Goal: Information Seeking & Learning: Learn about a topic

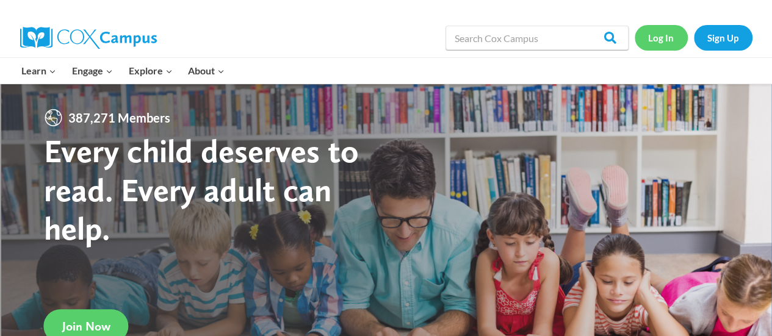
click at [666, 41] on link "Log In" at bounding box center [661, 37] width 53 height 25
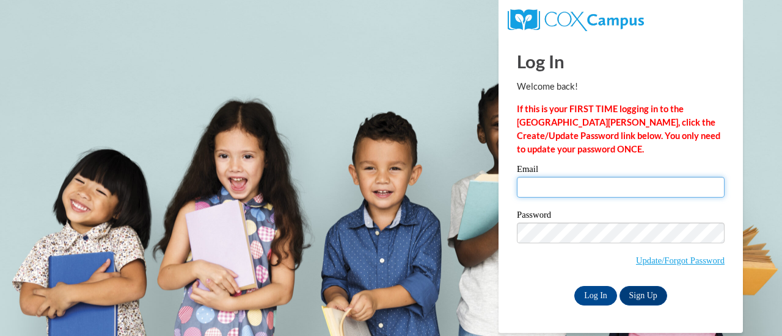
click at [586, 183] on input "Email" at bounding box center [621, 187] width 208 height 21
type input "schanic@sdmfschools.org"
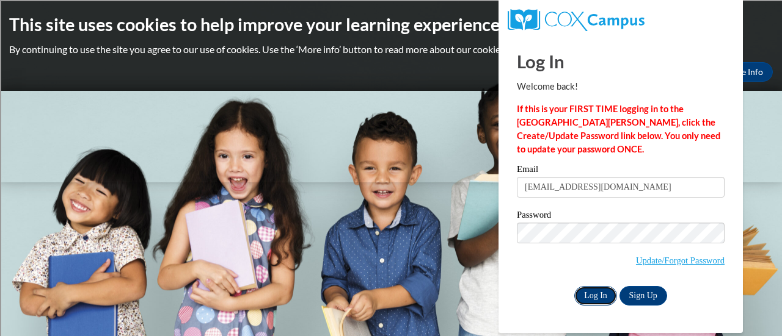
click at [596, 299] on input "Log In" at bounding box center [595, 296] width 43 height 20
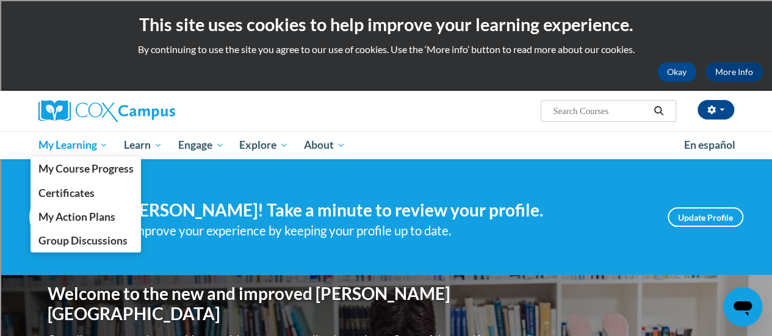
click at [80, 153] on link "My Learning" at bounding box center [74, 145] width 86 height 28
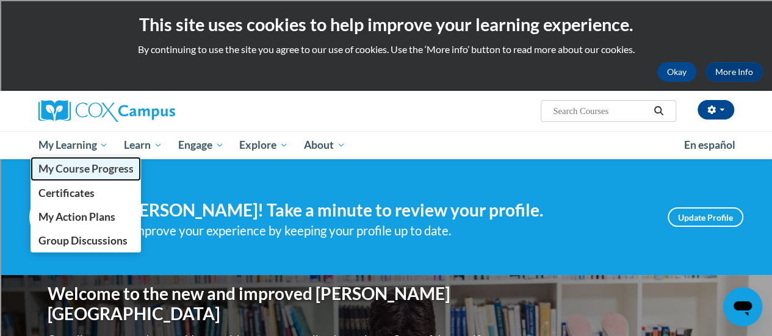
click at [85, 170] on span "My Course Progress" at bounding box center [85, 168] width 95 height 13
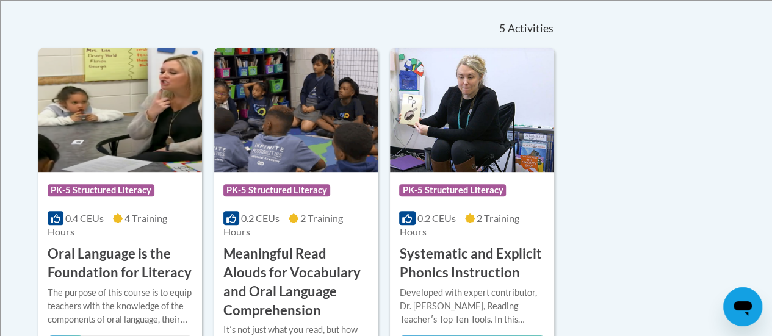
scroll to position [405, 0]
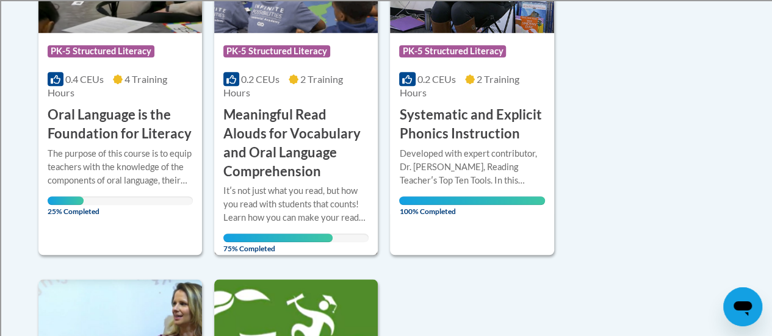
click at [256, 142] on h3 "Meaningful Read Alouds for Vocabulary and Oral Language Comprehension" at bounding box center [295, 143] width 145 height 75
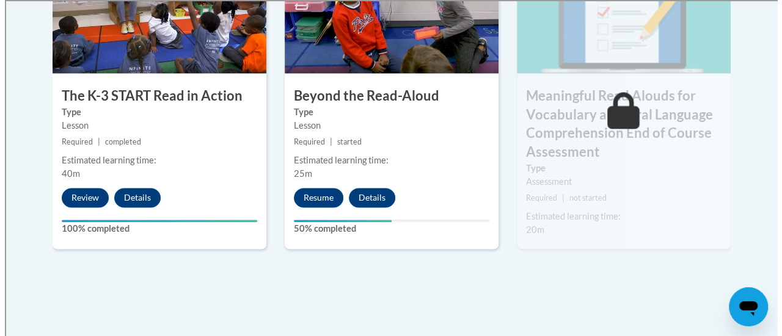
scroll to position [828, 0]
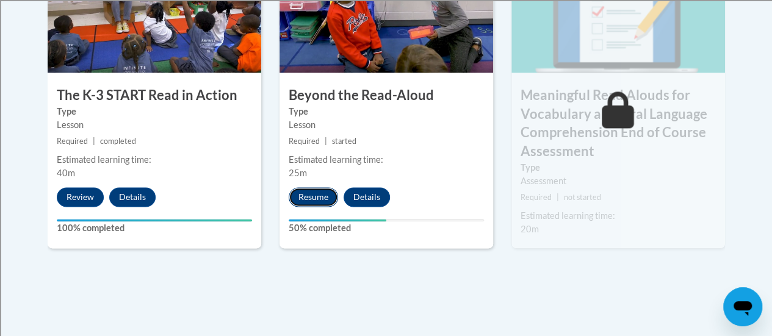
click at [325, 194] on button "Resume" at bounding box center [313, 197] width 49 height 20
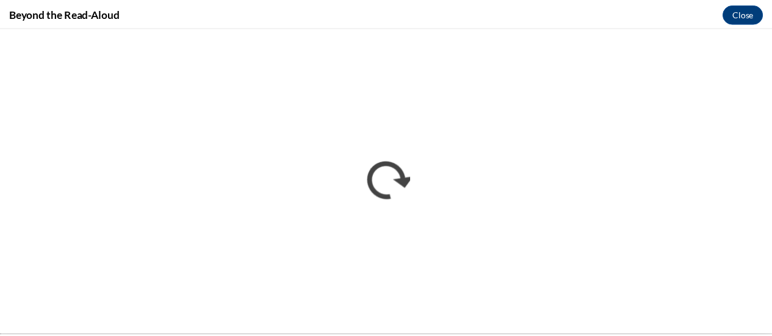
scroll to position [0, 0]
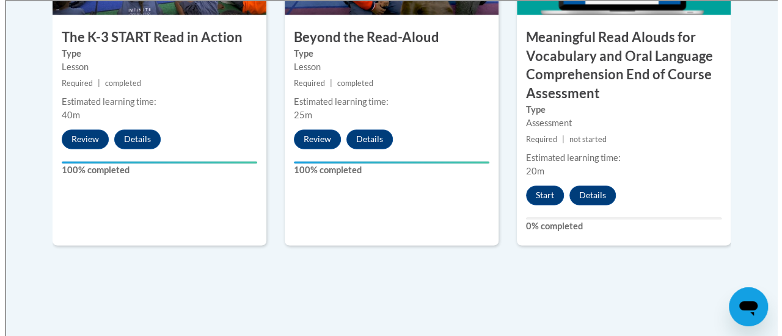
scroll to position [885, 0]
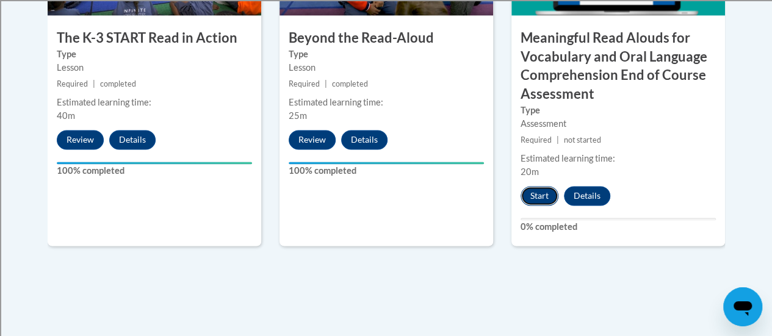
click at [534, 192] on button "Start" at bounding box center [540, 196] width 38 height 20
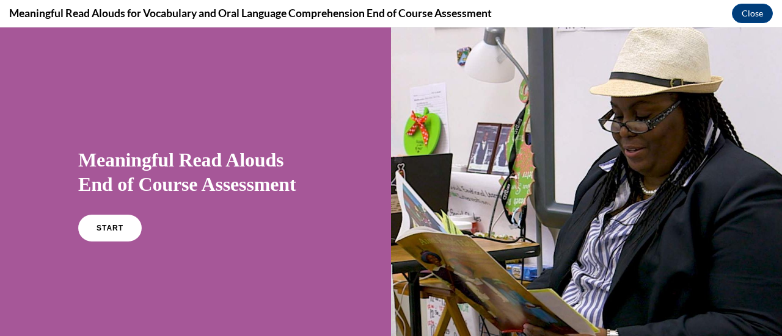
scroll to position [84, 0]
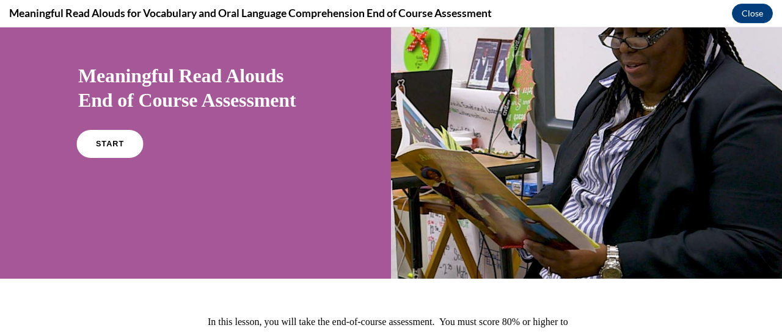
click at [118, 139] on link "START" at bounding box center [109, 144] width 67 height 28
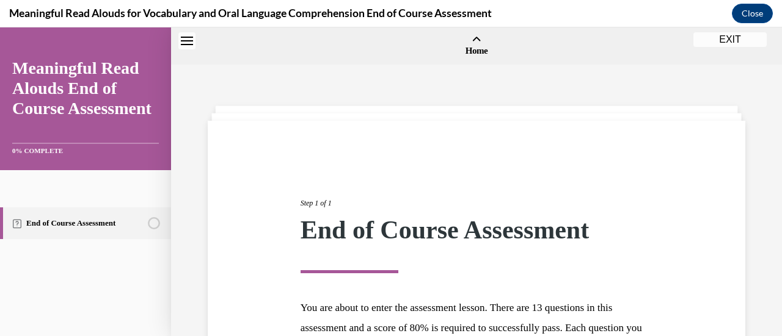
click at [118, 139] on div "Meaningful Read Alouds End of Course Assessment 0% COMPLETE" at bounding box center [85, 106] width 147 height 97
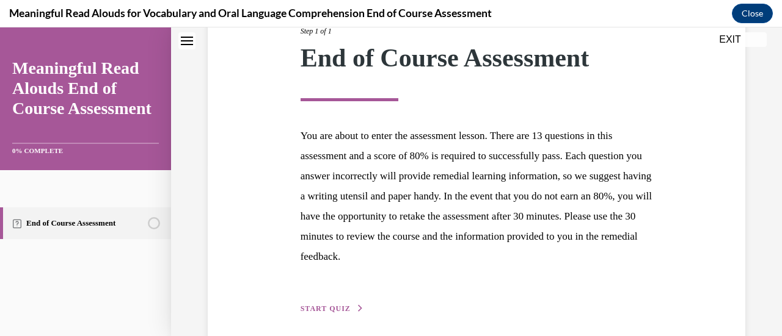
scroll to position [223, 0]
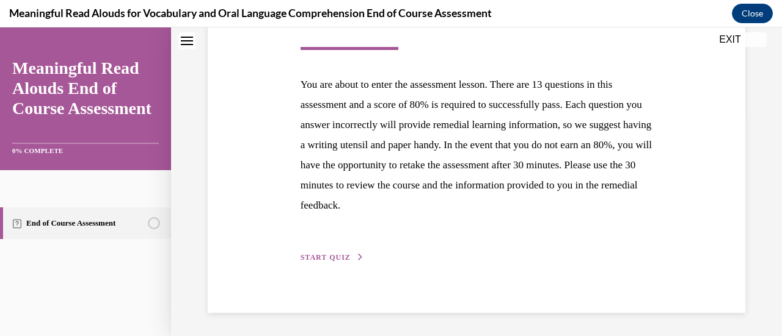
click at [342, 258] on span "START QUIZ" at bounding box center [325, 257] width 50 height 9
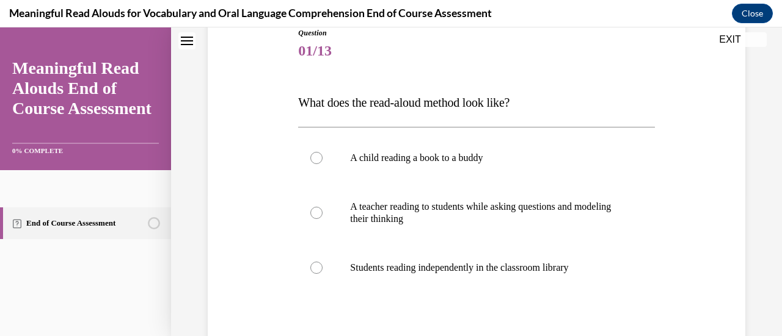
scroll to position [163, 0]
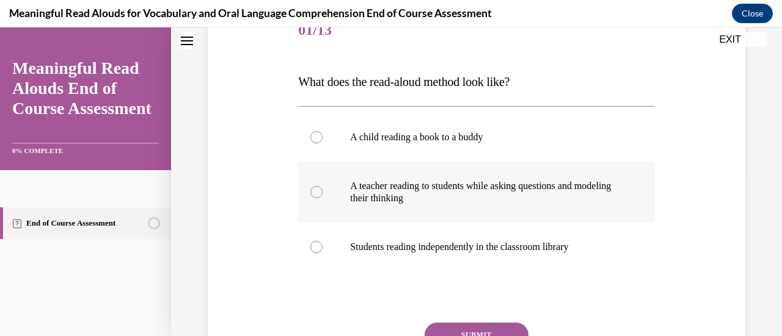
click at [320, 192] on div at bounding box center [316, 192] width 12 height 12
click at [320, 192] on input "A teacher reading to students while asking questions and modeling their thinking" at bounding box center [316, 192] width 12 height 12
radio input "true"
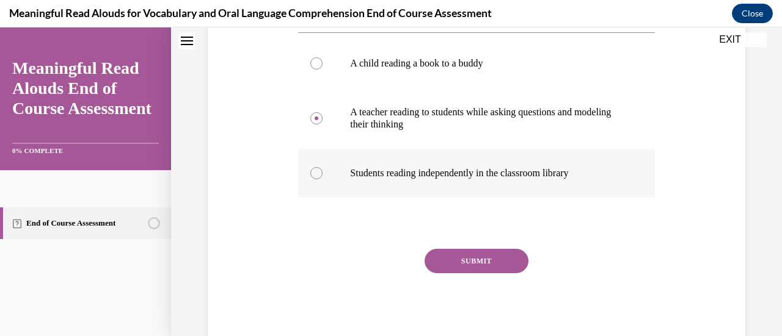
scroll to position [236, 0]
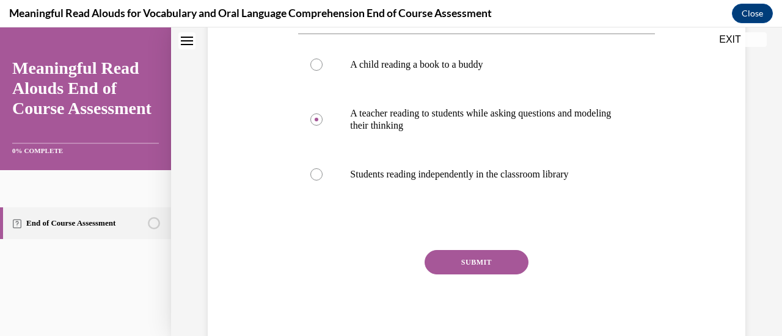
click at [464, 262] on button "SUBMIT" at bounding box center [476, 262] width 104 height 24
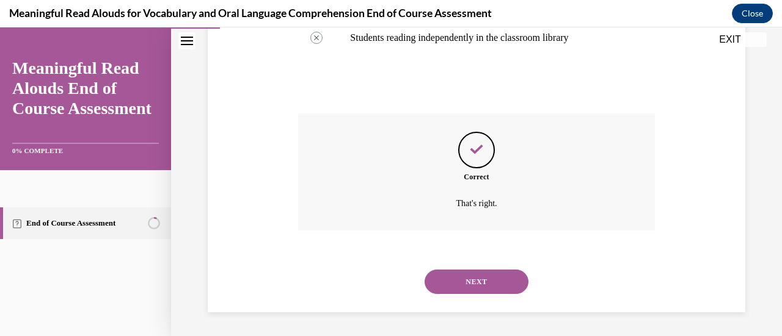
click at [467, 274] on button "NEXT" at bounding box center [476, 282] width 104 height 24
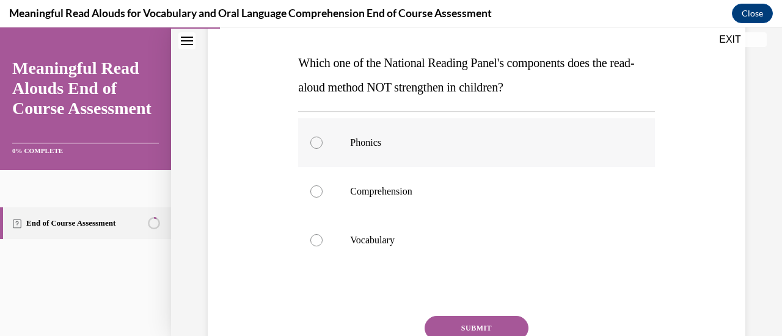
scroll to position [183, 0]
click at [342, 145] on label "Phonics" at bounding box center [476, 142] width 356 height 49
click at [322, 145] on input "Phonics" at bounding box center [316, 142] width 12 height 12
radio input "true"
click at [476, 319] on button "SUBMIT" at bounding box center [476, 328] width 104 height 24
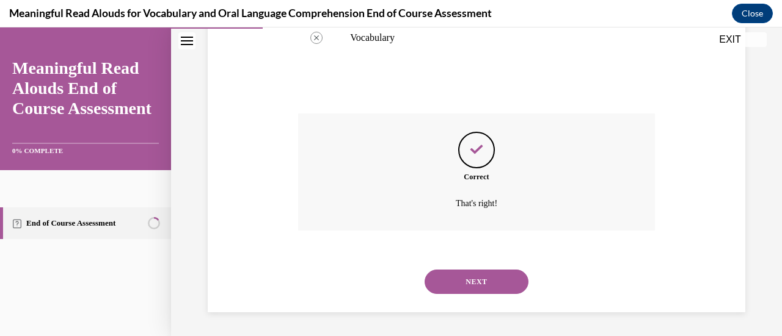
click at [491, 285] on button "NEXT" at bounding box center [476, 282] width 104 height 24
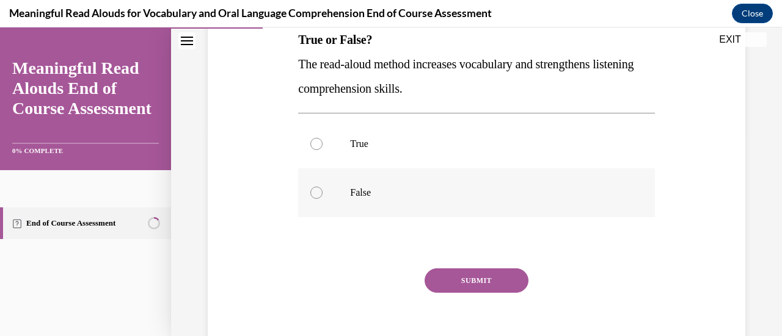
scroll to position [206, 0]
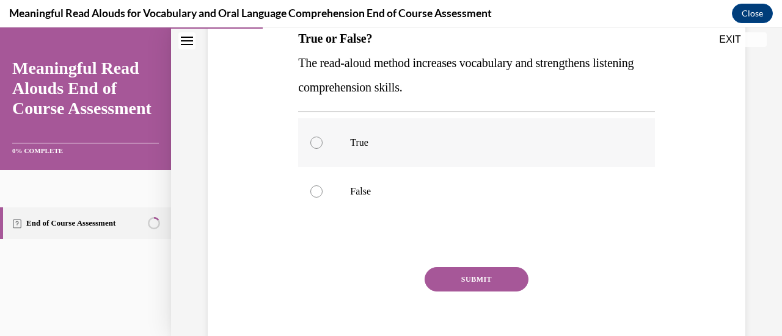
click at [354, 142] on p "True" at bounding box center [487, 143] width 274 height 12
click at [322, 142] on input "True" at bounding box center [316, 143] width 12 height 12
radio input "true"
click at [487, 274] on button "SUBMIT" at bounding box center [476, 279] width 104 height 24
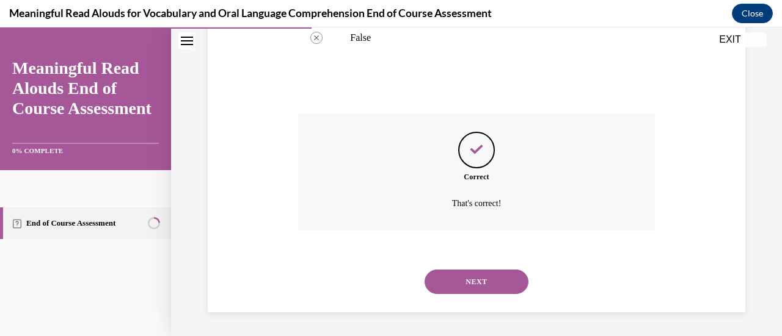
click at [471, 286] on button "NEXT" at bounding box center [476, 282] width 104 height 24
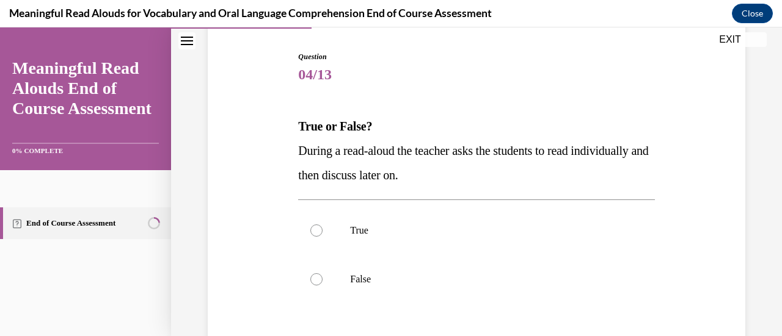
scroll to position [125, 0]
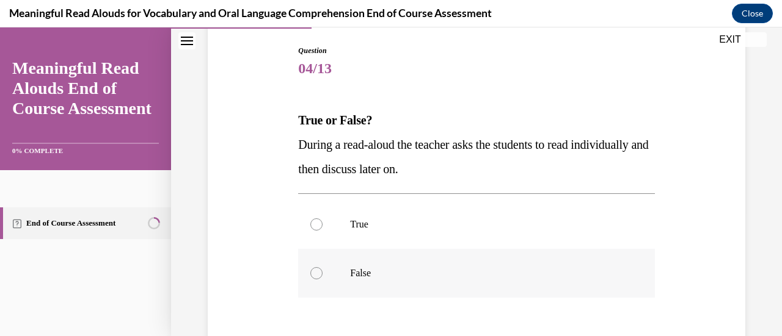
click at [362, 261] on label "False" at bounding box center [476, 273] width 356 height 49
click at [322, 267] on input "False" at bounding box center [316, 273] width 12 height 12
radio input "true"
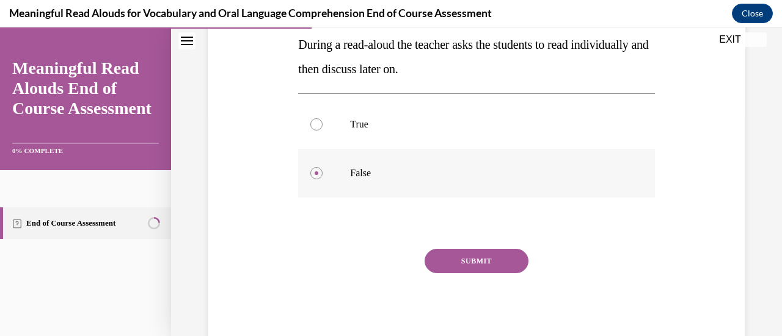
scroll to position [225, 0]
click at [452, 253] on button "SUBMIT" at bounding box center [476, 261] width 104 height 24
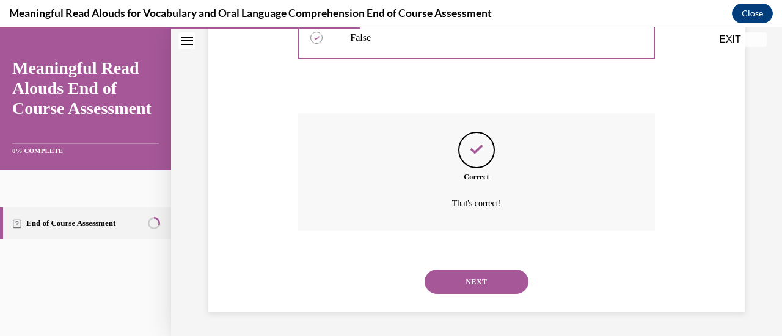
click at [497, 280] on button "NEXT" at bounding box center [476, 282] width 104 height 24
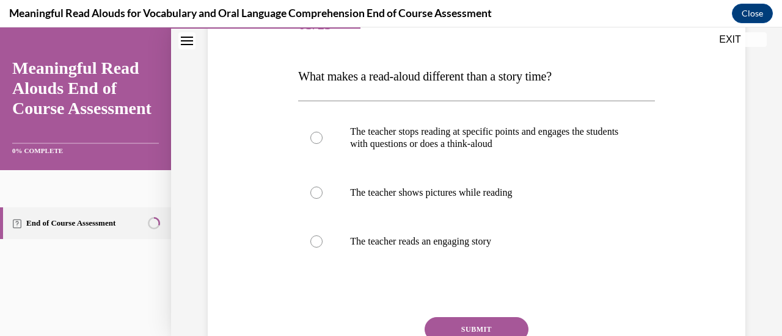
scroll to position [169, 0]
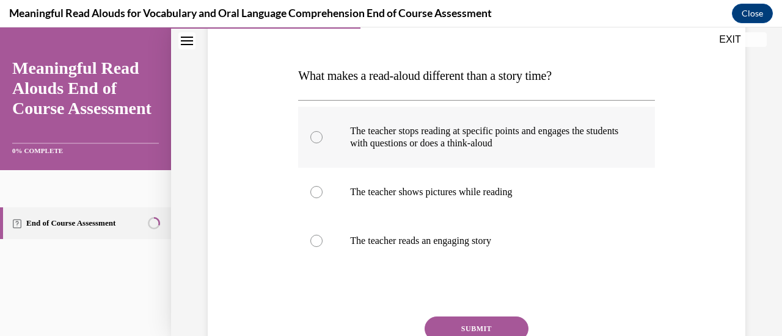
click at [423, 139] on p "The teacher stops reading at specific points and engages the students with ques…" at bounding box center [487, 137] width 274 height 24
click at [322, 139] on input "The teacher stops reading at specific points and engages the students with ques…" at bounding box center [316, 137] width 12 height 12
radio input "true"
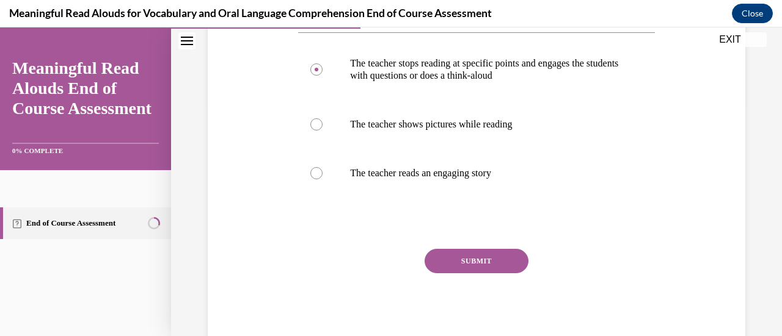
click at [475, 256] on button "SUBMIT" at bounding box center [476, 261] width 104 height 24
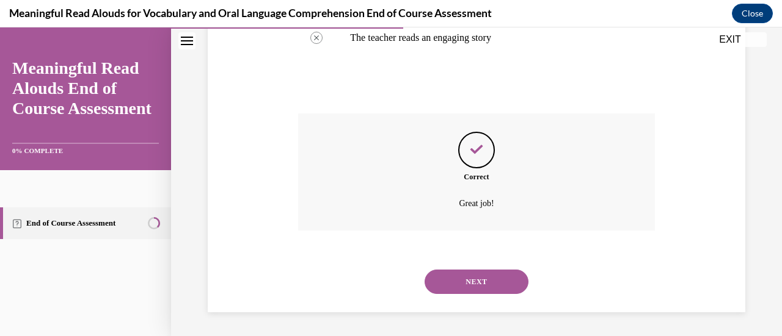
click at [478, 275] on button "NEXT" at bounding box center [476, 282] width 104 height 24
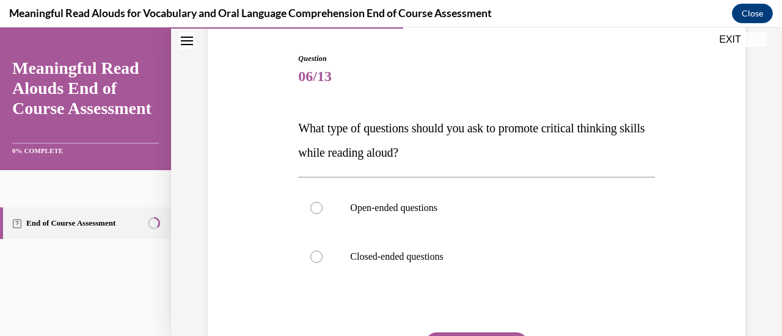
scroll to position [117, 0]
click at [414, 209] on p "Open-ended questions" at bounding box center [487, 208] width 274 height 12
click at [322, 209] on input "Open-ended questions" at bounding box center [316, 208] width 12 height 12
radio input "true"
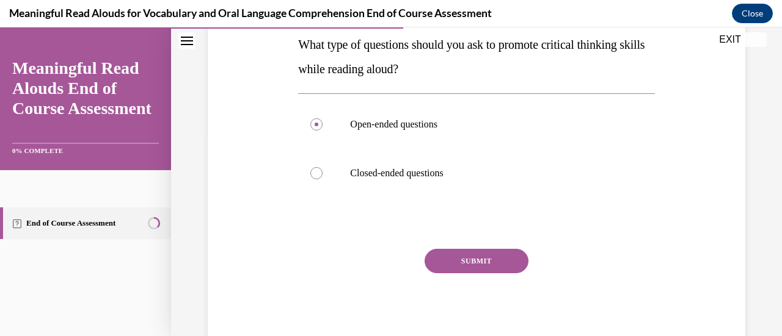
click at [451, 260] on button "SUBMIT" at bounding box center [476, 261] width 104 height 24
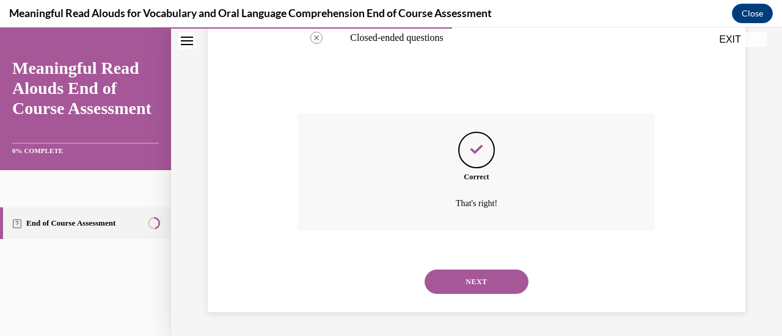
click at [473, 287] on button "NEXT" at bounding box center [476, 282] width 104 height 24
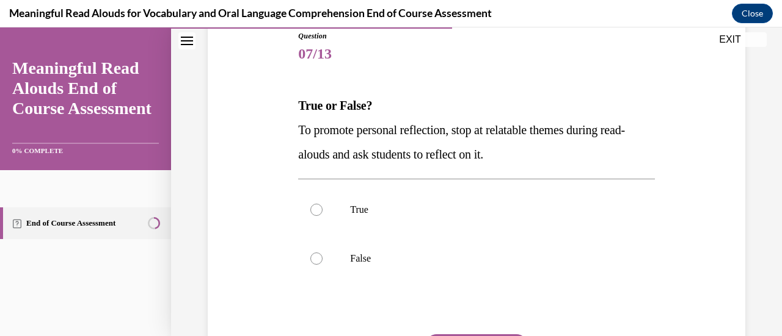
scroll to position [139, 0]
click at [354, 191] on label "True" at bounding box center [476, 210] width 356 height 49
click at [322, 205] on input "True" at bounding box center [316, 211] width 12 height 12
radio input "true"
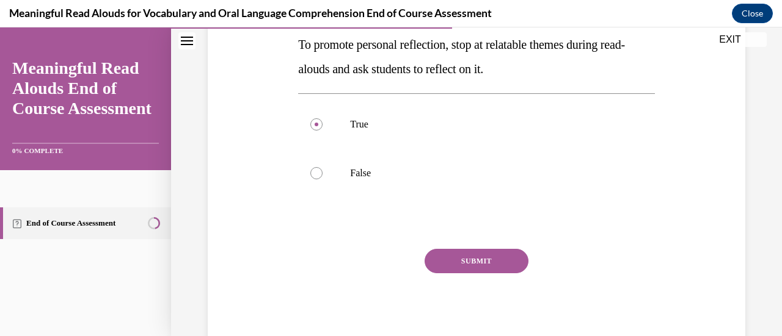
click at [495, 260] on button "SUBMIT" at bounding box center [476, 261] width 104 height 24
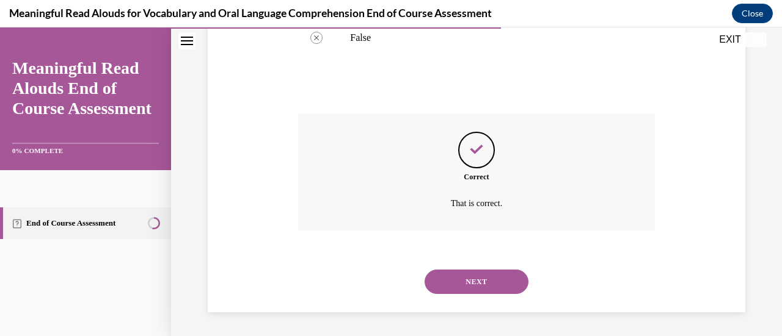
click at [487, 283] on button "NEXT" at bounding box center [476, 282] width 104 height 24
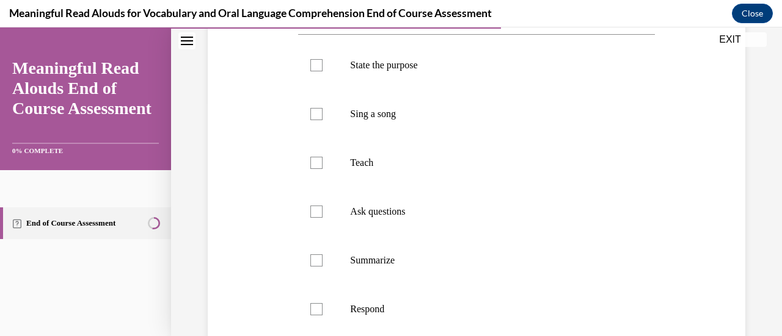
scroll to position [236, 0]
click at [371, 71] on p "State the purpose" at bounding box center [487, 65] width 274 height 12
click at [322, 71] on input "State the purpose" at bounding box center [316, 65] width 12 height 12
checkbox input "true"
click at [362, 169] on p "Teach" at bounding box center [487, 162] width 274 height 12
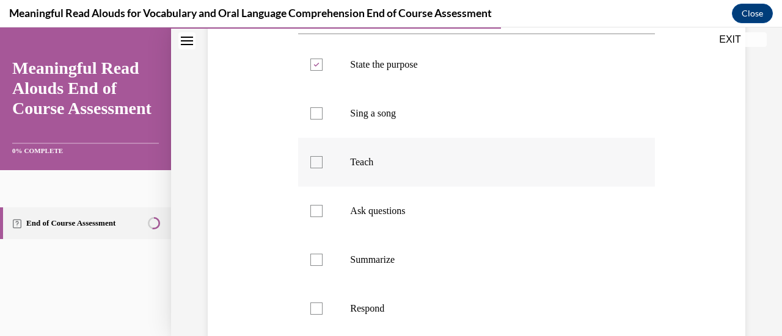
click at [322, 169] on input "Teach" at bounding box center [316, 162] width 12 height 12
click at [362, 169] on p "Teach" at bounding box center [487, 162] width 274 height 12
click at [322, 169] on input "Teach" at bounding box center [316, 162] width 12 height 12
checkbox input "false"
click at [370, 217] on p "Ask questions" at bounding box center [487, 211] width 274 height 12
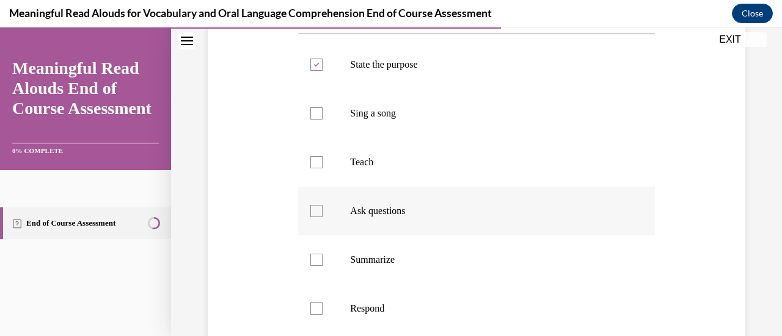
click at [322, 217] on input "Ask questions" at bounding box center [316, 211] width 12 height 12
checkbox input "true"
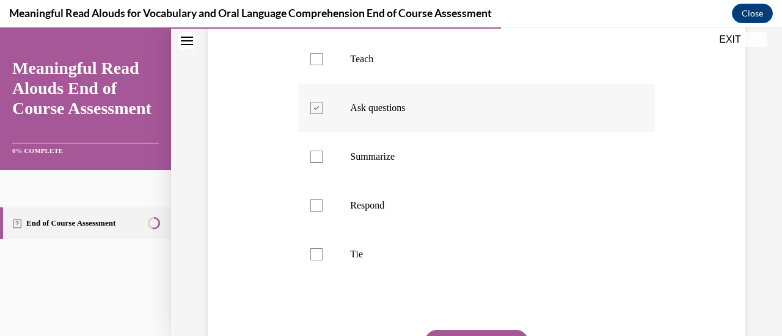
scroll to position [340, 0]
click at [377, 159] on label "Summarize" at bounding box center [476, 155] width 356 height 49
click at [322, 159] on input "Summarize" at bounding box center [316, 156] width 12 height 12
checkbox input "true"
click at [372, 220] on label "Respond" at bounding box center [476, 204] width 356 height 49
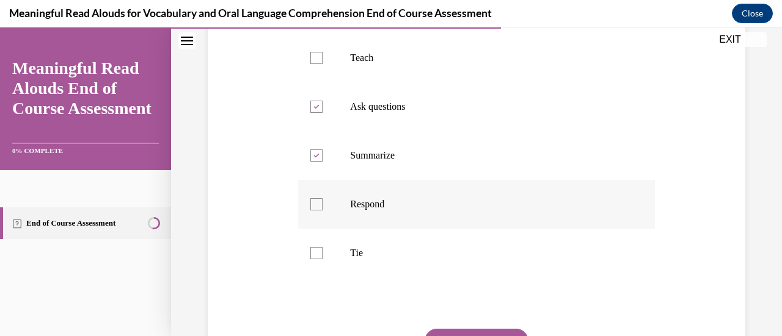
click at [322, 211] on input "Respond" at bounding box center [316, 204] width 12 height 12
checkbox input "true"
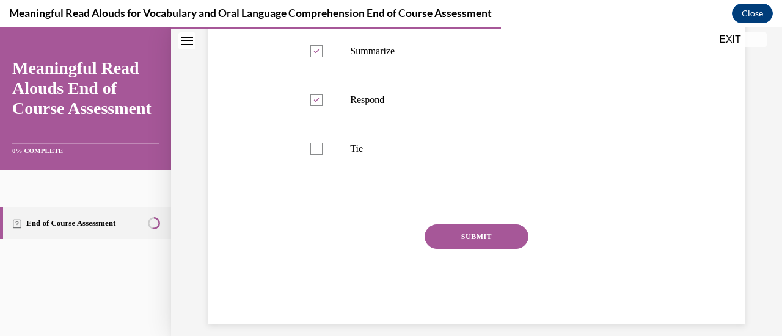
click at [451, 249] on button "SUBMIT" at bounding box center [476, 237] width 104 height 24
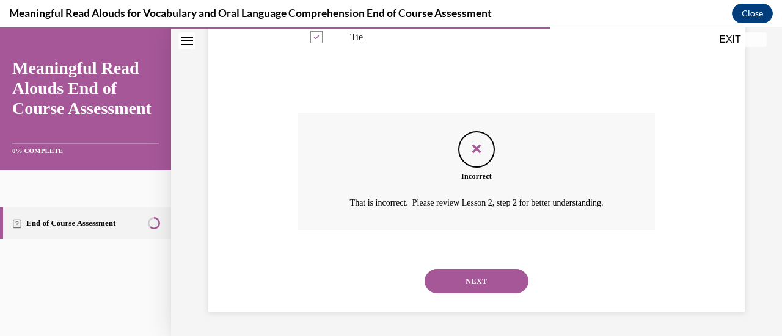
click at [467, 278] on button "NEXT" at bounding box center [476, 281] width 104 height 24
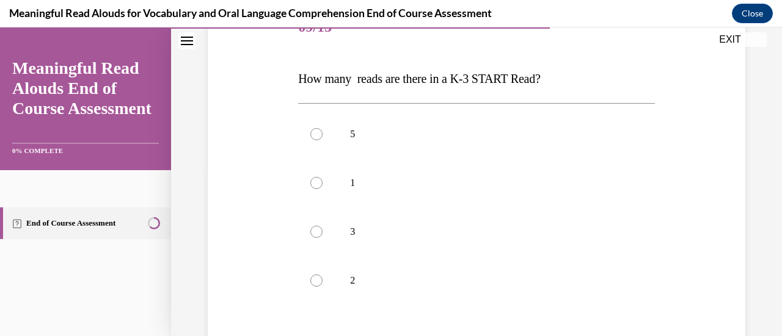
scroll to position [173, 0]
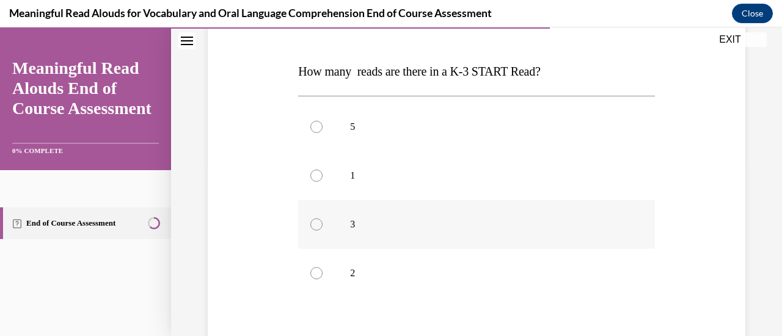
click at [360, 236] on label "3" at bounding box center [476, 224] width 356 height 49
click at [322, 231] on input "3" at bounding box center [316, 225] width 12 height 12
radio input "true"
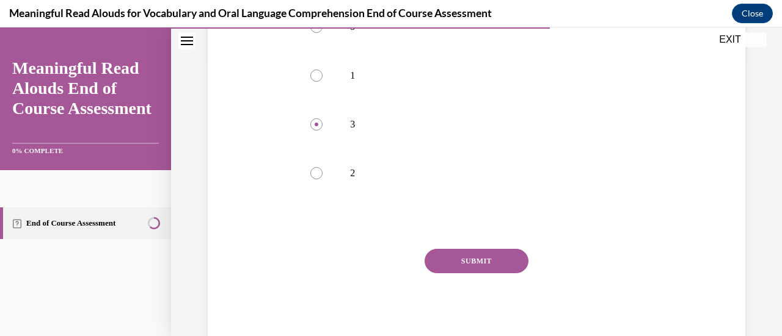
click at [439, 257] on button "SUBMIT" at bounding box center [476, 261] width 104 height 24
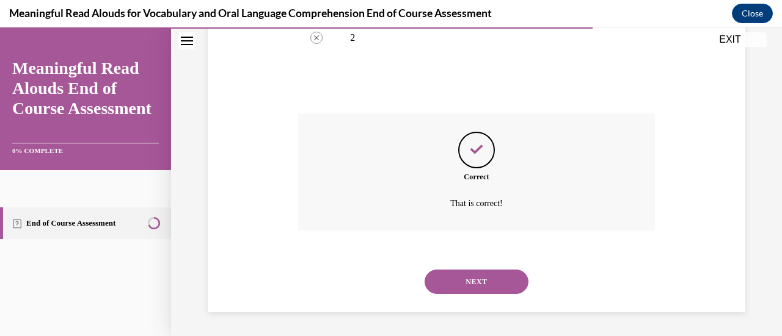
click at [452, 280] on button "NEXT" at bounding box center [476, 282] width 104 height 24
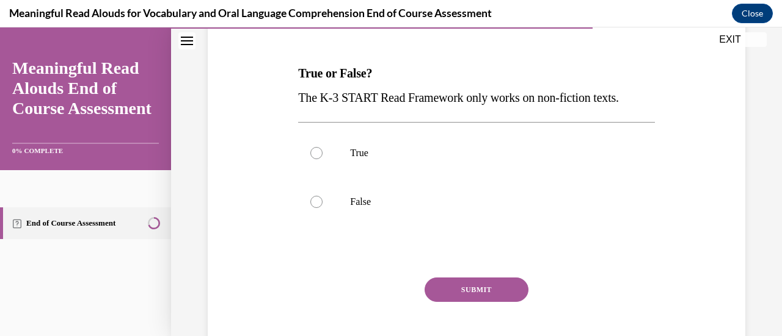
scroll to position [173, 0]
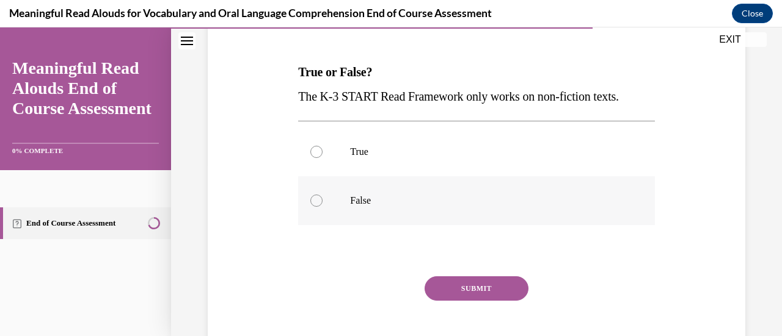
click at [377, 191] on label "False" at bounding box center [476, 200] width 356 height 49
click at [322, 195] on input "False" at bounding box center [316, 201] width 12 height 12
radio input "true"
click at [440, 293] on button "SUBMIT" at bounding box center [476, 289] width 104 height 24
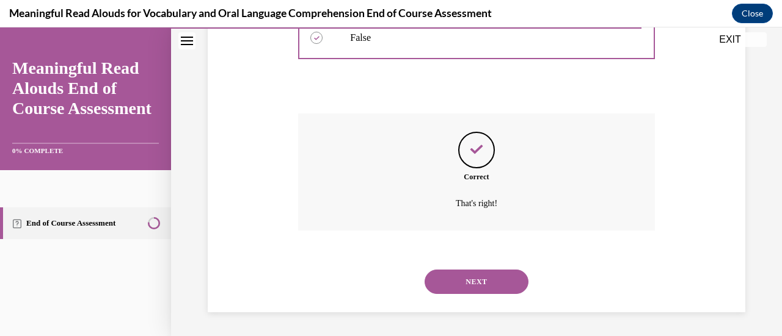
click at [464, 288] on button "NEXT" at bounding box center [476, 282] width 104 height 24
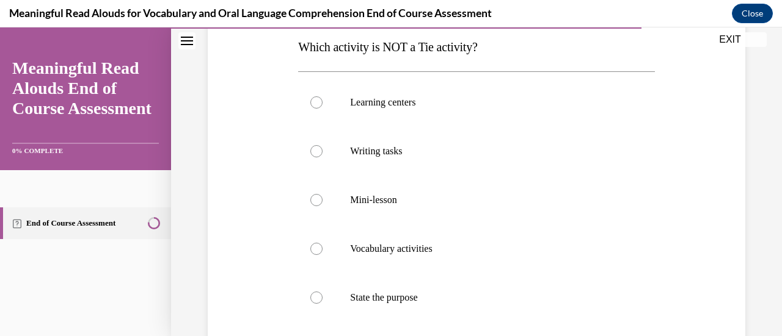
scroll to position [204, 0]
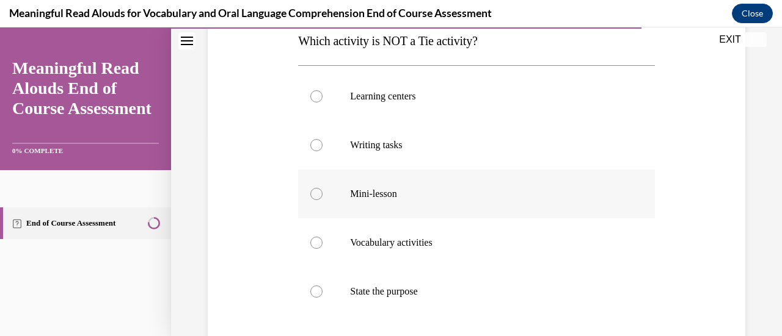
click at [386, 200] on label "Mini-lesson" at bounding box center [476, 194] width 356 height 49
click at [322, 200] on input "Mini-lesson" at bounding box center [316, 194] width 12 height 12
radio input "true"
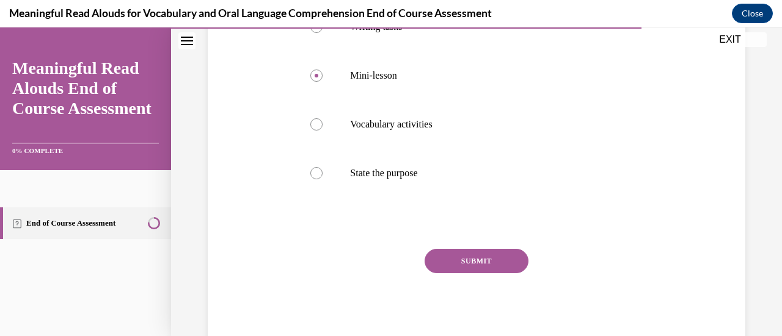
click at [452, 255] on button "SUBMIT" at bounding box center [476, 261] width 104 height 24
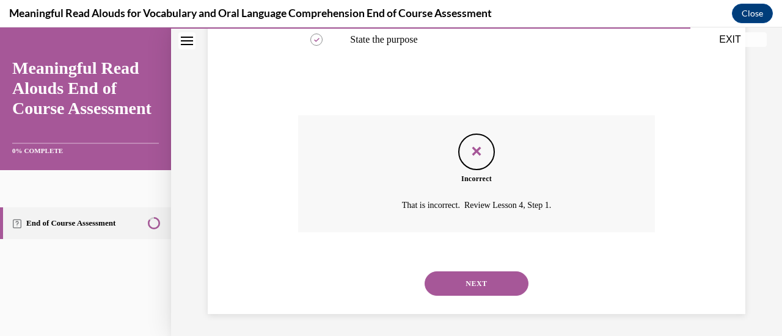
click at [460, 277] on button "NEXT" at bounding box center [476, 284] width 104 height 24
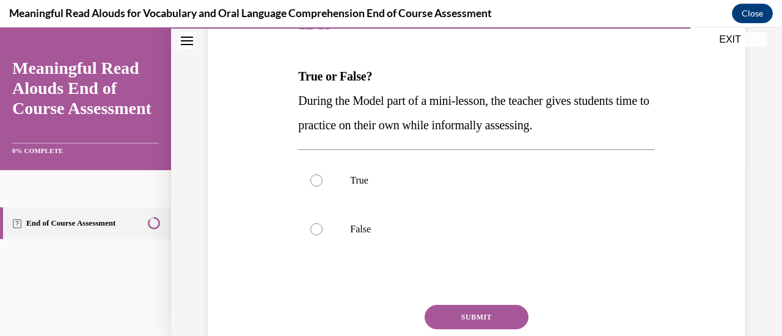
scroll to position [170, 0]
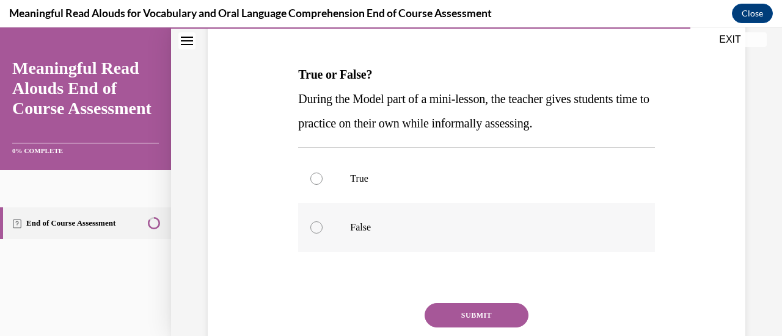
click at [340, 233] on label "False" at bounding box center [476, 227] width 356 height 49
click at [322, 233] on input "False" at bounding box center [316, 228] width 12 height 12
radio input "true"
click at [486, 321] on button "SUBMIT" at bounding box center [476, 315] width 104 height 24
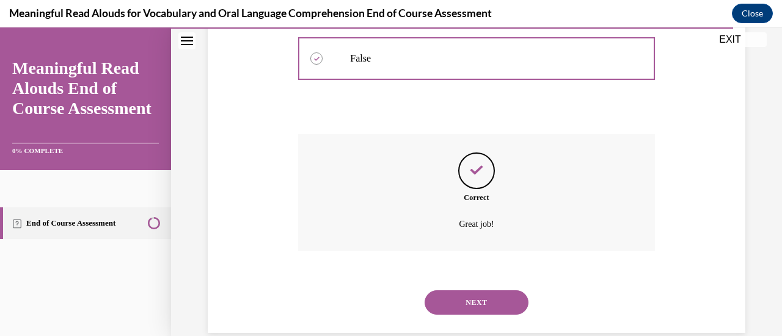
scroll to position [360, 0]
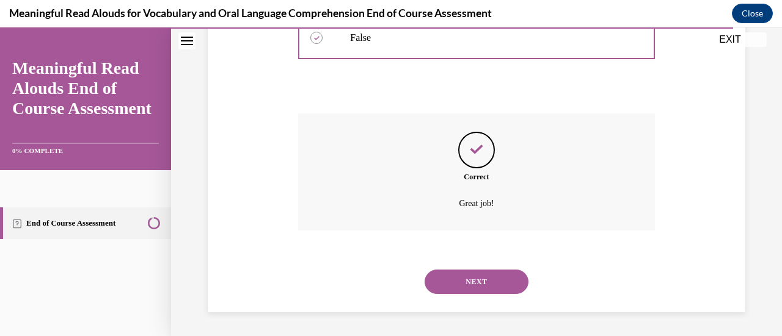
click at [495, 282] on button "NEXT" at bounding box center [476, 282] width 104 height 24
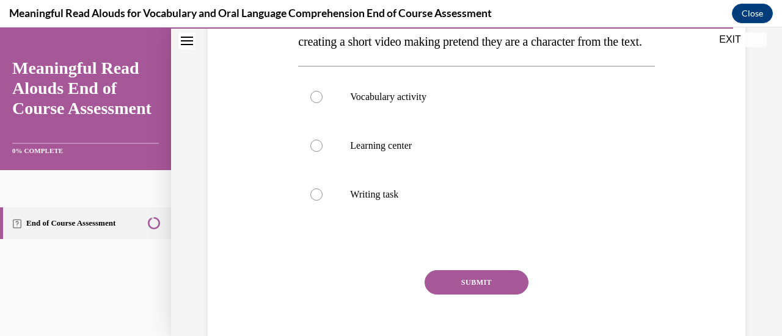
scroll to position [228, 0]
click at [366, 159] on label "Learning center" at bounding box center [476, 145] width 356 height 49
click at [322, 151] on input "Learning center" at bounding box center [316, 145] width 12 height 12
radio input "true"
click at [454, 294] on button "SUBMIT" at bounding box center [476, 282] width 104 height 24
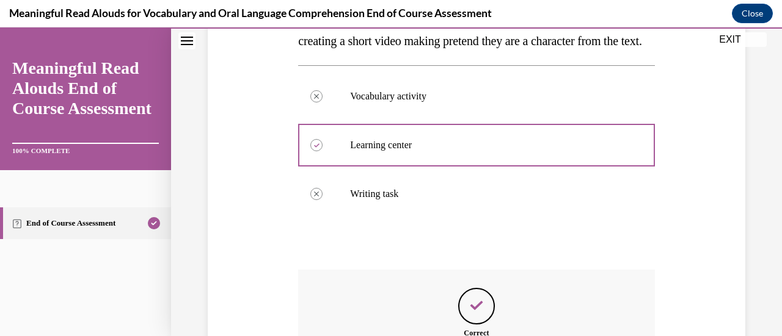
scroll to position [409, 0]
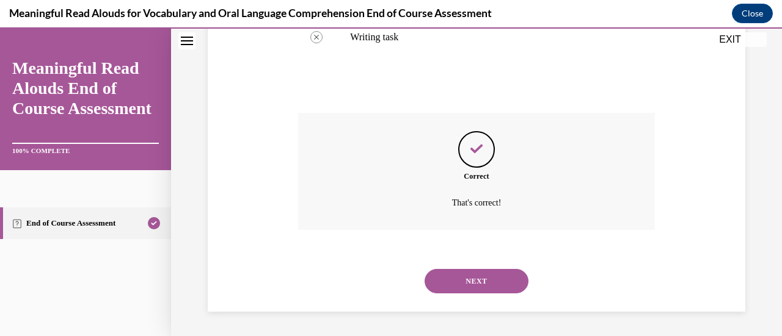
click at [501, 280] on button "NEXT" at bounding box center [476, 281] width 104 height 24
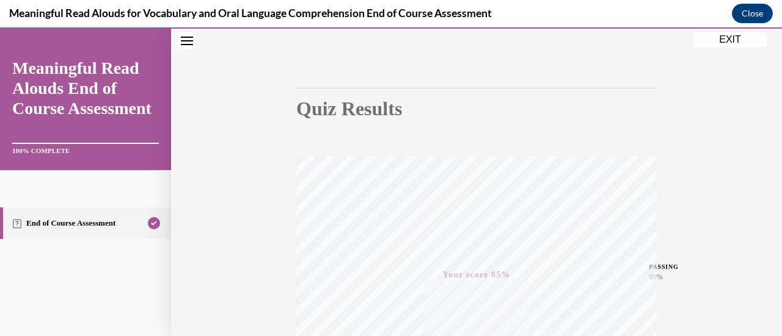
scroll to position [79, 0]
click at [737, 42] on button "EXIT" at bounding box center [729, 39] width 73 height 15
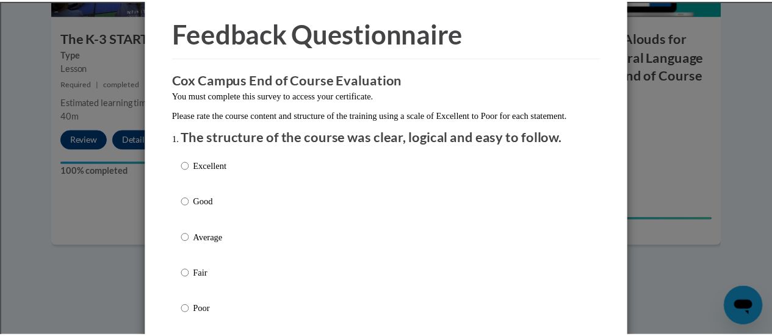
scroll to position [0, 0]
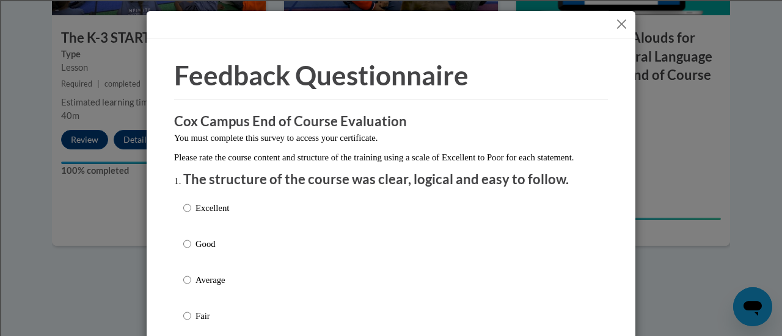
click at [617, 26] on button "Close" at bounding box center [621, 23] width 15 height 15
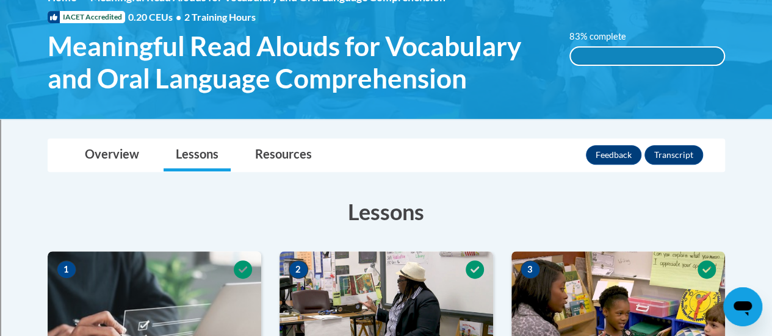
scroll to position [186, 0]
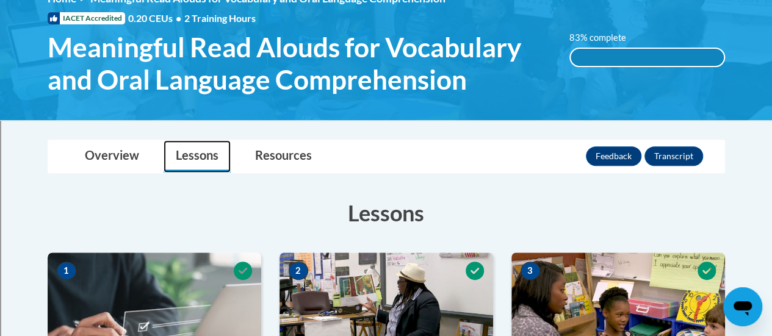
click at [198, 161] on link "Lessons" at bounding box center [197, 156] width 67 height 32
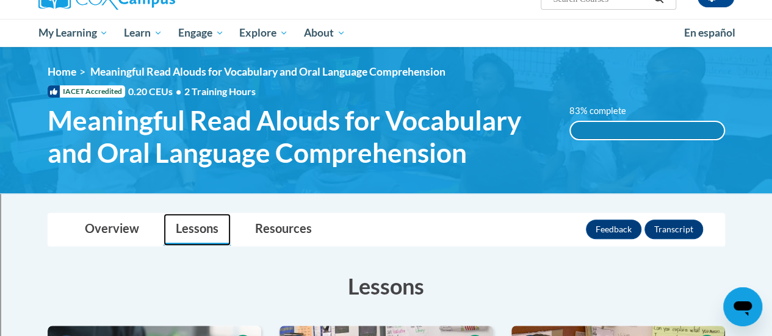
scroll to position [112, 0]
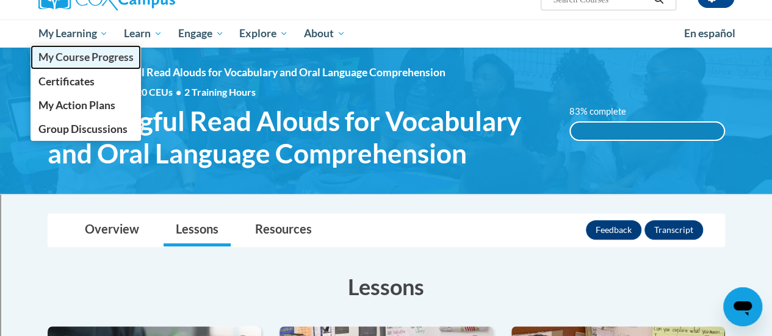
click at [101, 53] on span "My Course Progress" at bounding box center [85, 57] width 95 height 13
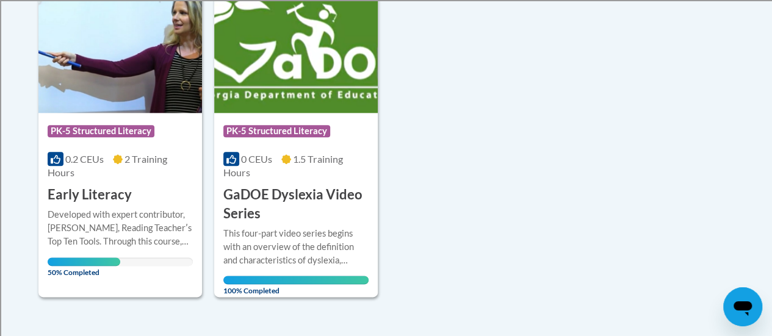
scroll to position [696, 0]
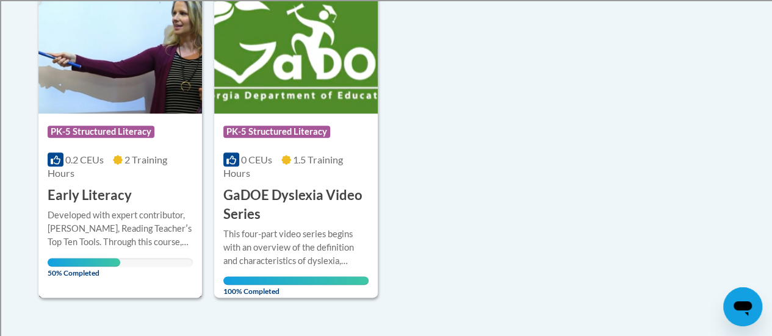
click at [89, 209] on div "Developed with expert contributor, [PERSON_NAME], Reading Teacherʹs Top Ten Too…" at bounding box center [120, 229] width 145 height 40
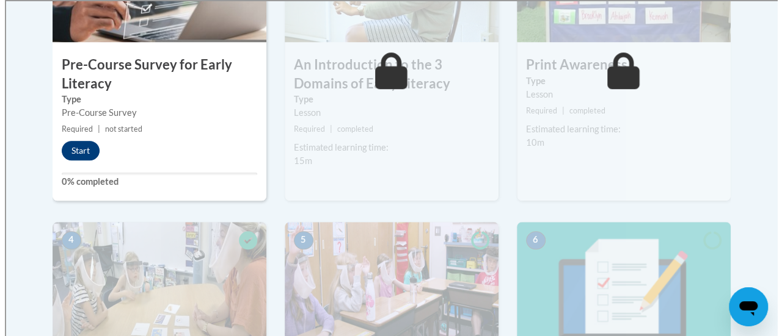
scroll to position [487, 0]
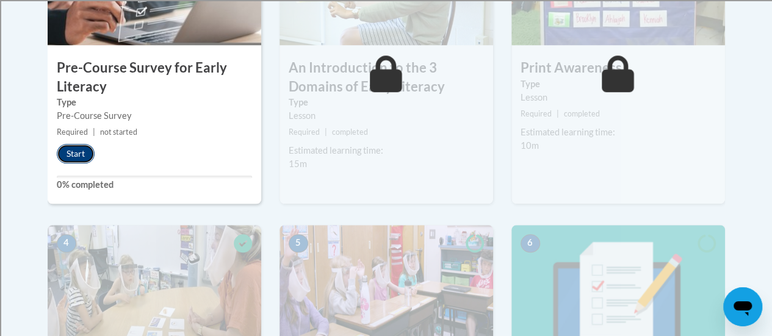
click at [66, 156] on button "Start" at bounding box center [76, 154] width 38 height 20
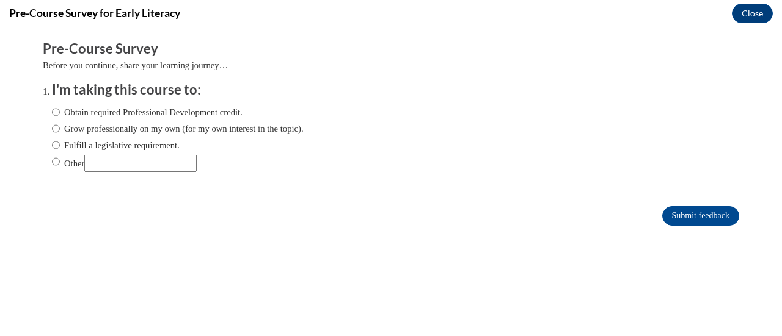
scroll to position [0, 0]
click at [95, 112] on label "Obtain required Professional Development credit." at bounding box center [147, 112] width 191 height 13
click at [60, 112] on input "Obtain required Professional Development credit." at bounding box center [56, 112] width 8 height 13
radio input "true"
click at [662, 212] on input "Submit feedback" at bounding box center [700, 216] width 77 height 20
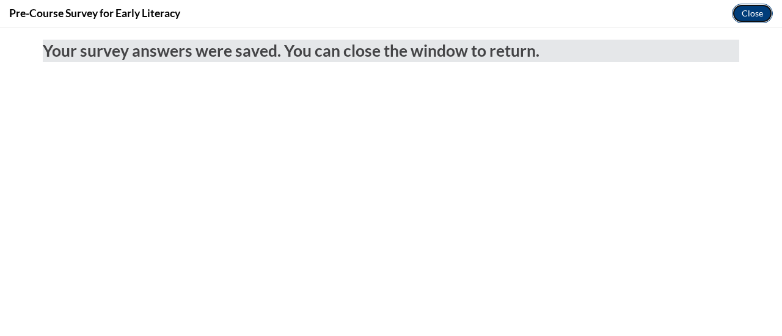
click at [747, 9] on button "Close" at bounding box center [752, 14] width 41 height 20
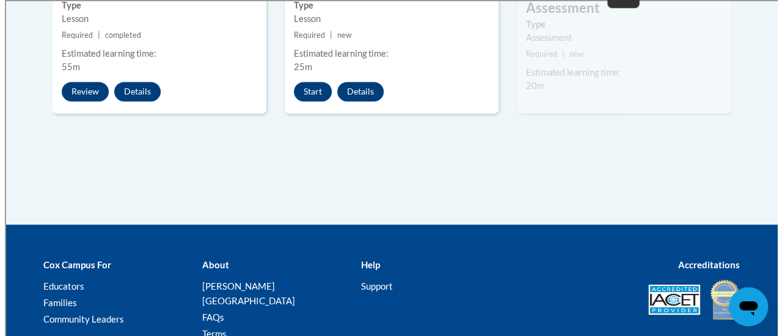
scroll to position [875, 0]
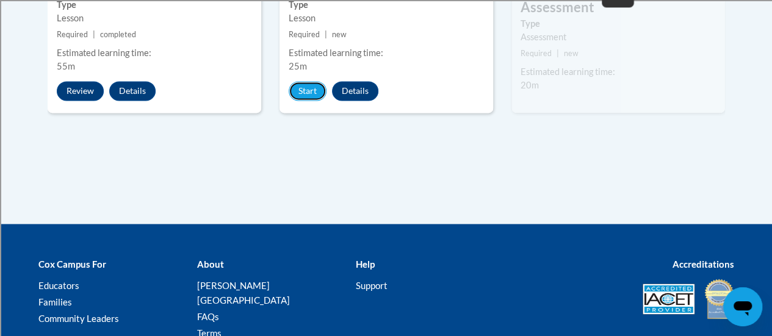
click at [302, 86] on button "Start" at bounding box center [308, 91] width 38 height 20
